Goal: Communication & Community: Answer question/provide support

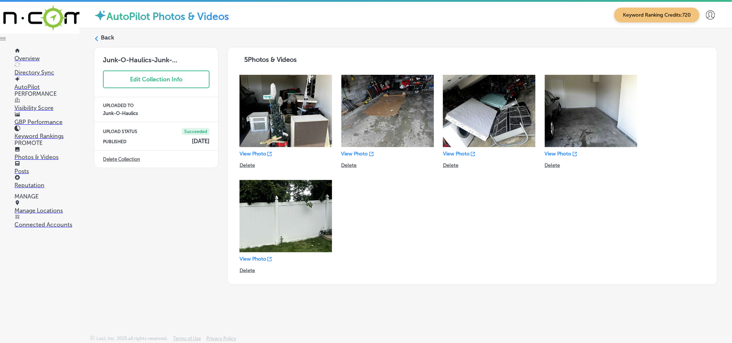
click at [33, 214] on p "Manage Locations" at bounding box center [46, 210] width 65 height 7
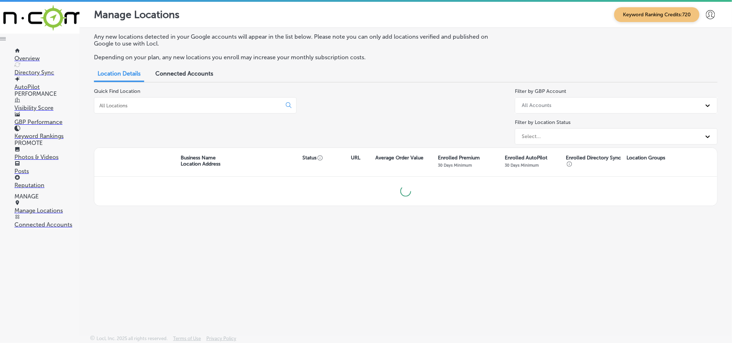
click at [34, 182] on p "Reputation" at bounding box center [46, 185] width 65 height 7
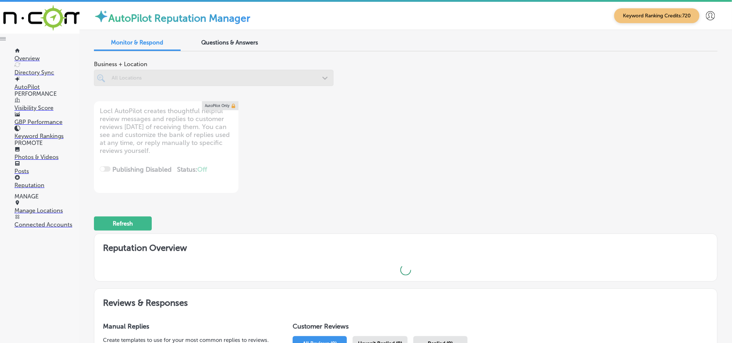
click at [172, 78] on div at bounding box center [214, 78] width 240 height 16
click at [300, 81] on div at bounding box center [214, 78] width 240 height 16
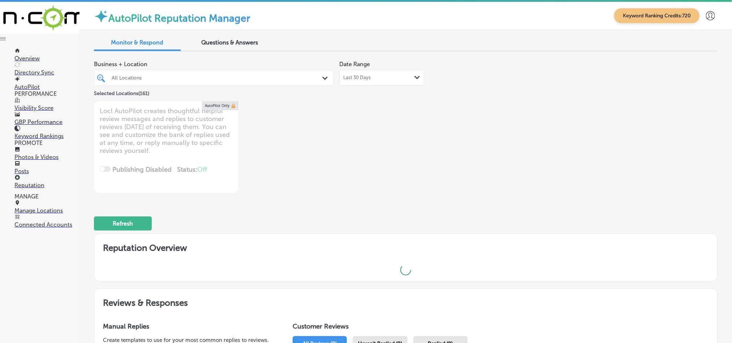
click at [195, 81] on div "All Locations" at bounding box center [217, 78] width 211 height 6
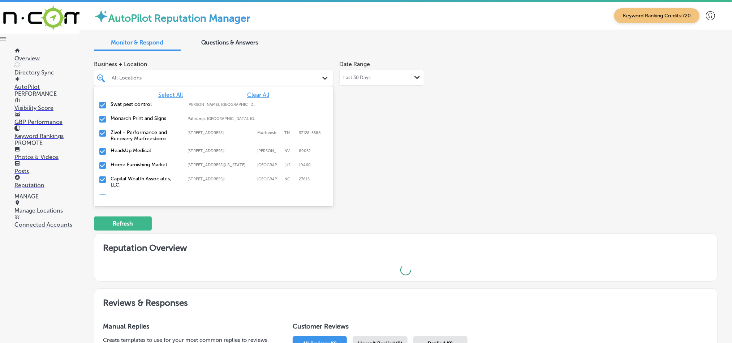
click at [247, 95] on span "Clear All" at bounding box center [258, 94] width 22 height 7
click at [254, 92] on span "Clear All" at bounding box center [258, 94] width 22 height 7
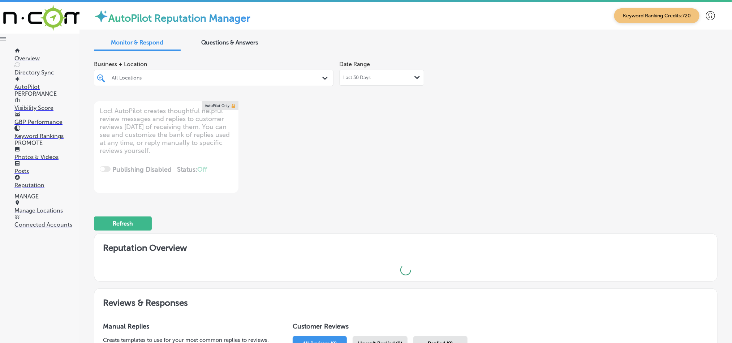
click at [204, 74] on div at bounding box center [203, 78] width 185 height 10
type textarea "x"
type input "bi"
type textarea "x"
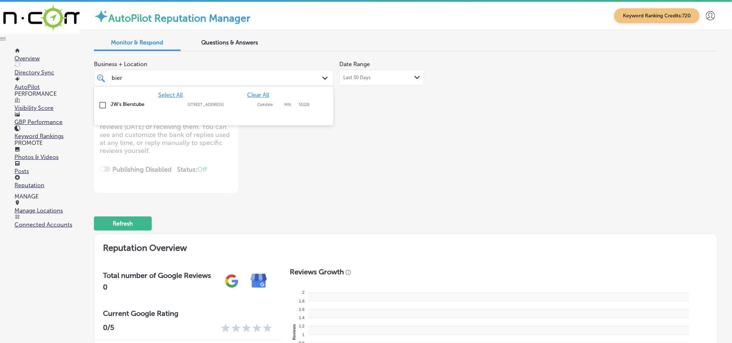
type input "[PERSON_NAME]"
click at [100, 104] on input "checkbox" at bounding box center [102, 105] width 9 height 9
type textarea "x"
type input "[PERSON_NAME]"
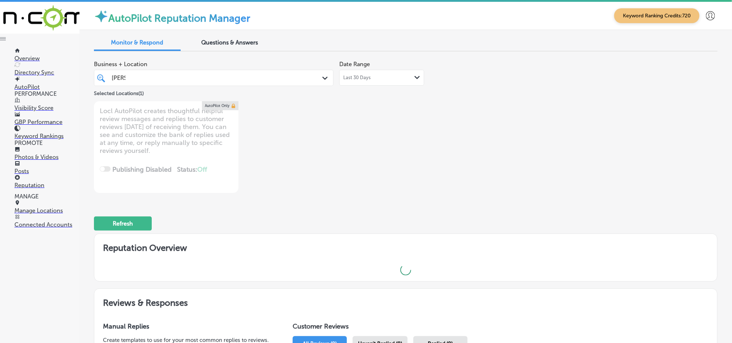
click at [413, 179] on div "Business + Location [PERSON_NAME] [PERSON_NAME] Path Created with Sketch. Selec…" at bounding box center [281, 125] width 374 height 136
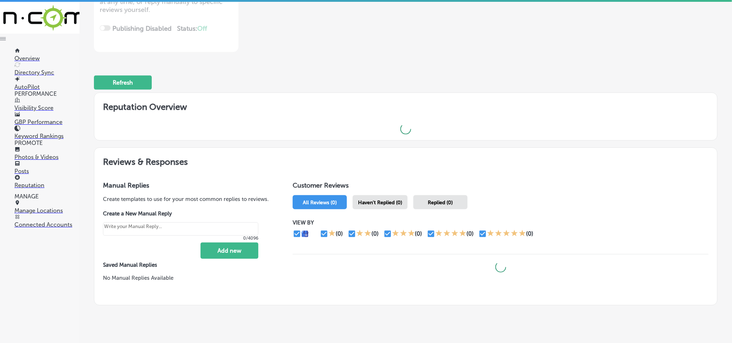
scroll to position [157, 0]
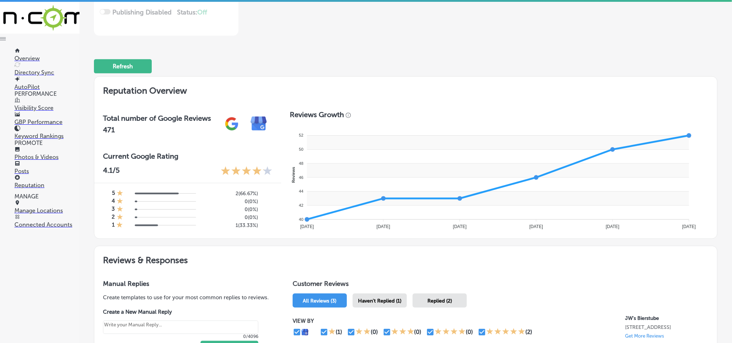
click at [378, 303] on div "Haven't Replied (1)" at bounding box center [380, 300] width 54 height 14
type textarea "x"
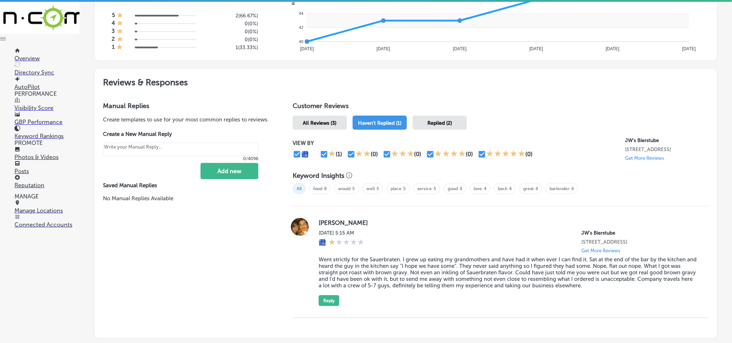
scroll to position [384, 0]
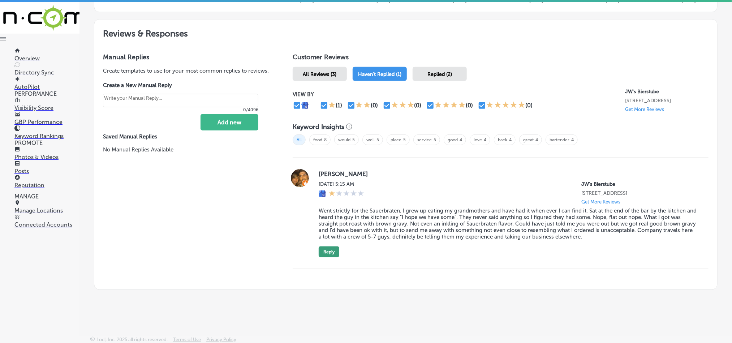
click at [328, 255] on button "Reply" at bounding box center [329, 251] width 21 height 11
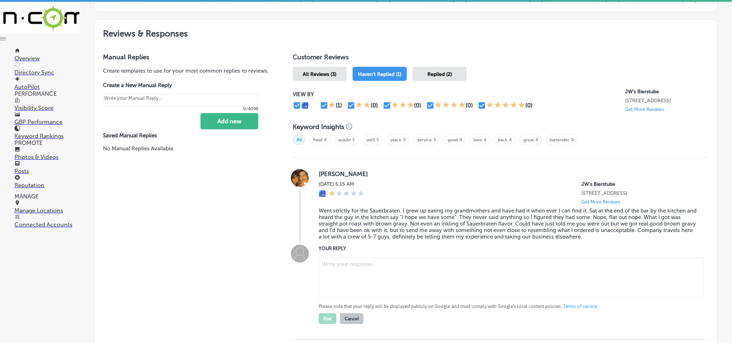
click at [388, 274] on textarea at bounding box center [511, 278] width 385 height 41
paste textarea "Hi [PERSON_NAME], thank you for your feedback. We're truly sorry to hear about …"
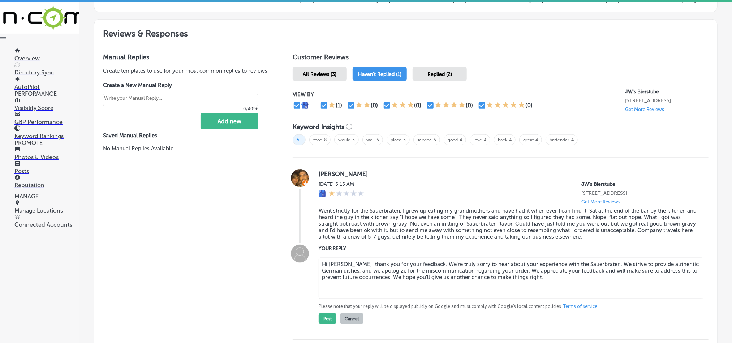
type textarea "Hi [PERSON_NAME], thank you for your feedback. We're truly sorry to hear about …"
click at [322, 319] on button "Post" at bounding box center [328, 318] width 18 height 11
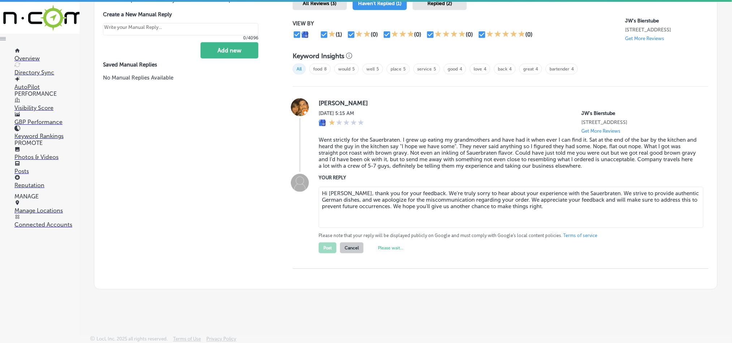
type textarea "x"
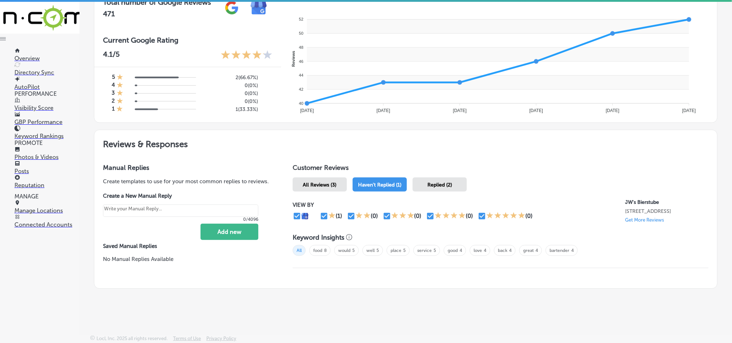
scroll to position [271, 0]
